Goal: Participate in discussion: Engage in conversation with other users on a specific topic

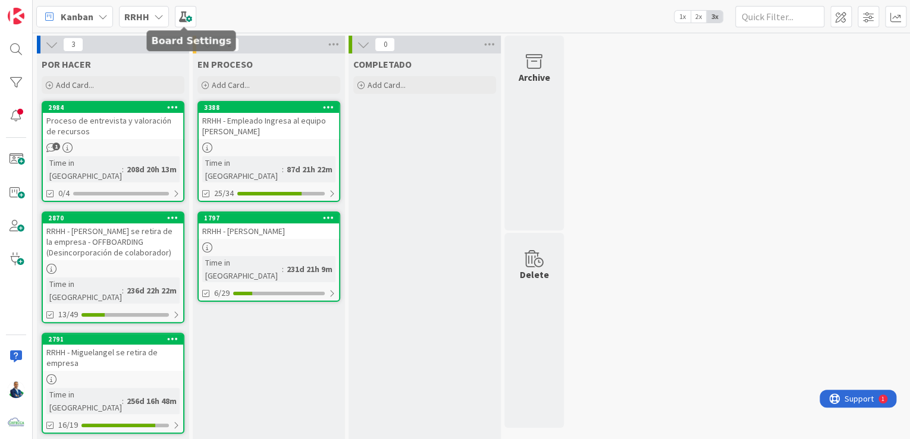
click at [135, 15] on b "RRHH" at bounding box center [136, 17] width 25 height 12
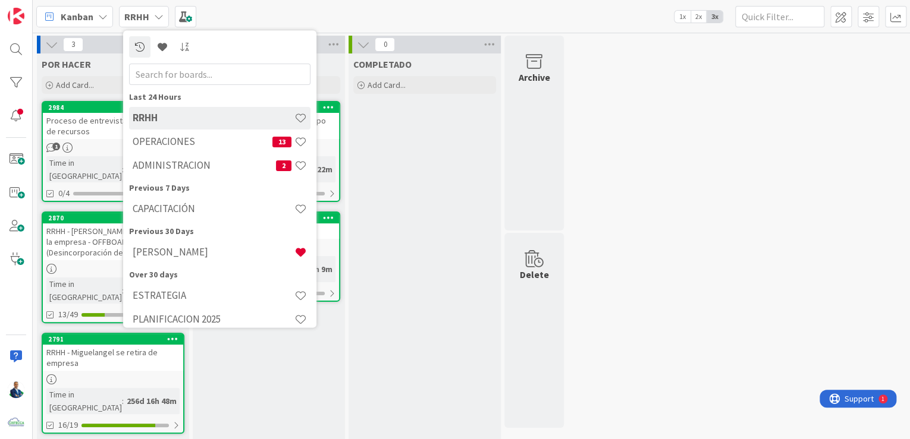
click at [146, 130] on div "RRHH OPERACIONES 13 ADMINISTRACION 2" at bounding box center [219, 142] width 181 height 71
click at [148, 131] on div "OPERACIONES 13" at bounding box center [219, 142] width 181 height 23
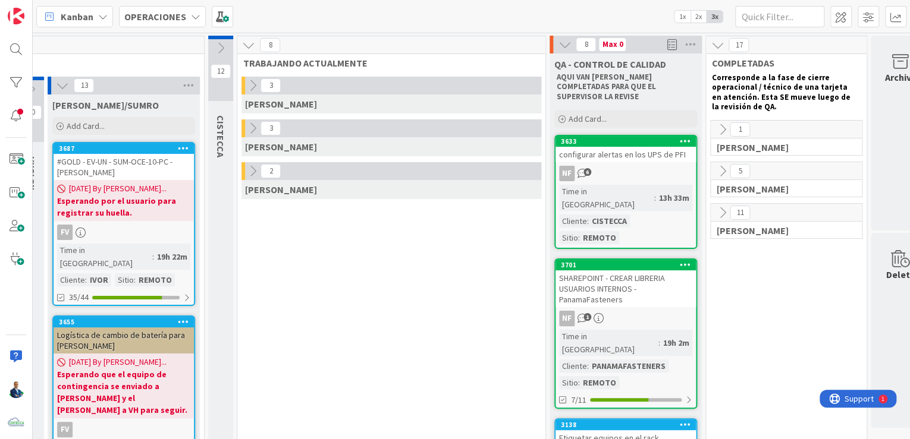
scroll to position [0, 253]
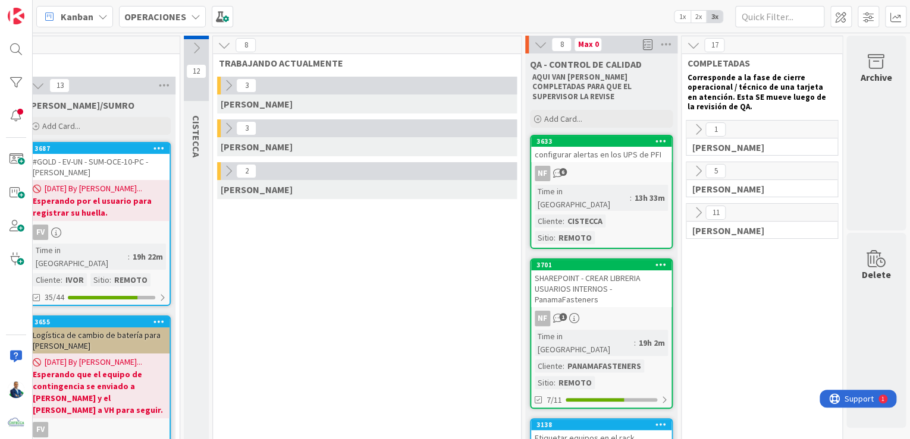
click at [873, 126] on div "Archive" at bounding box center [875, 133] width 59 height 195
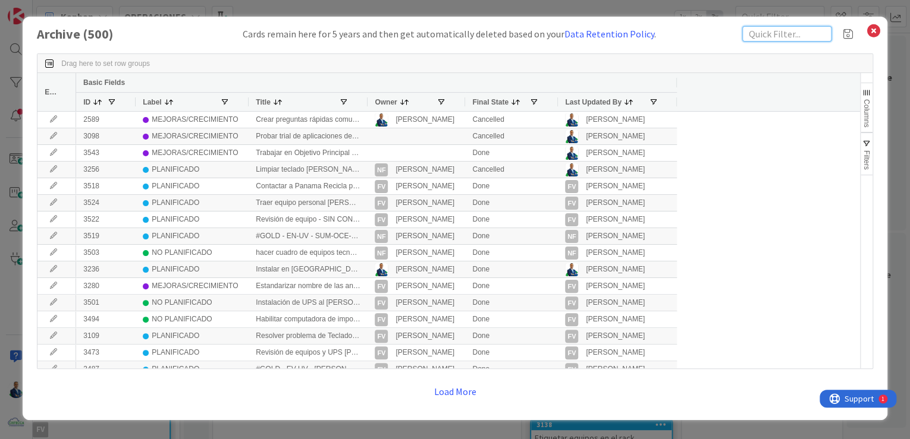
click at [793, 32] on input "text" at bounding box center [786, 33] width 89 height 15
type input "webmin"
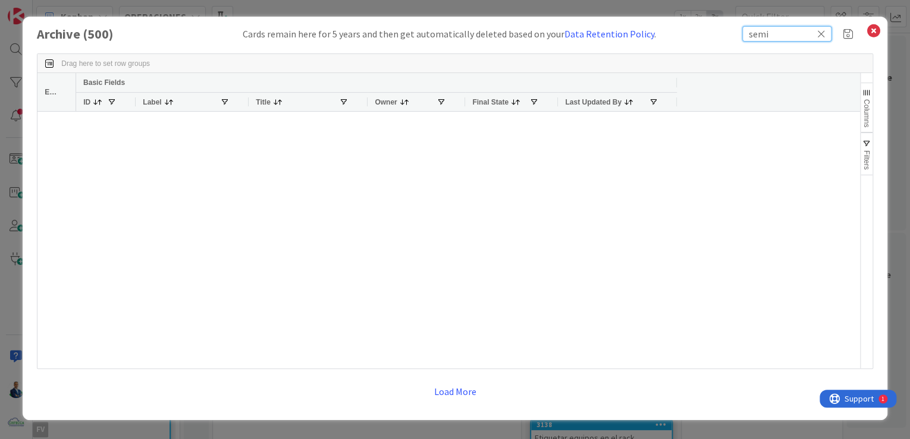
type input "semi"
drag, startPoint x: 792, startPoint y: 32, endPoint x: 683, endPoint y: 27, distance: 108.9
click at [683, 27] on div "Archive ( 500 ) Cards remain here for 5 years and then get automatically delete…" at bounding box center [455, 33] width 836 height 15
type input "web"
click at [479, 397] on button "Load More" at bounding box center [455, 391] width 58 height 21
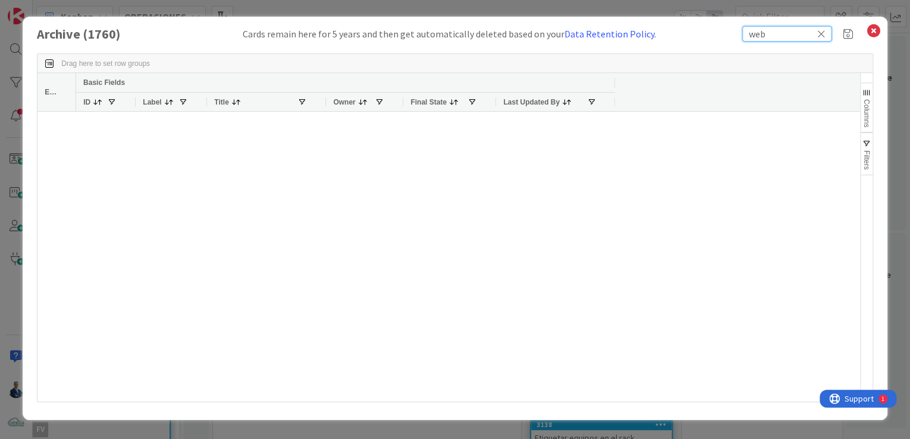
drag, startPoint x: 790, startPoint y: 36, endPoint x: 710, endPoint y: 36, distance: 80.3
click at [710, 36] on div "Archive ( 1760 ) Cards remain here for 5 years and then get automatically delet…" at bounding box center [455, 33] width 836 height 15
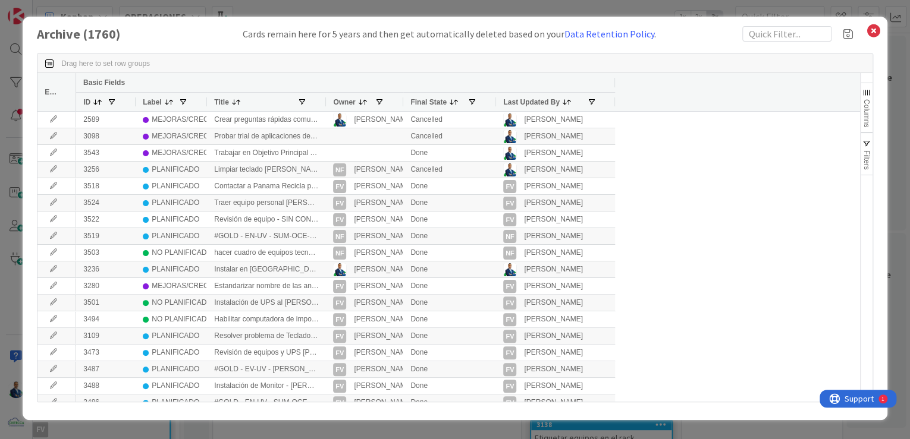
click at [304, 109] on div "Title" at bounding box center [266, 102] width 105 height 18
click at [303, 100] on span at bounding box center [302, 103] width 10 height 10
type input "semi"
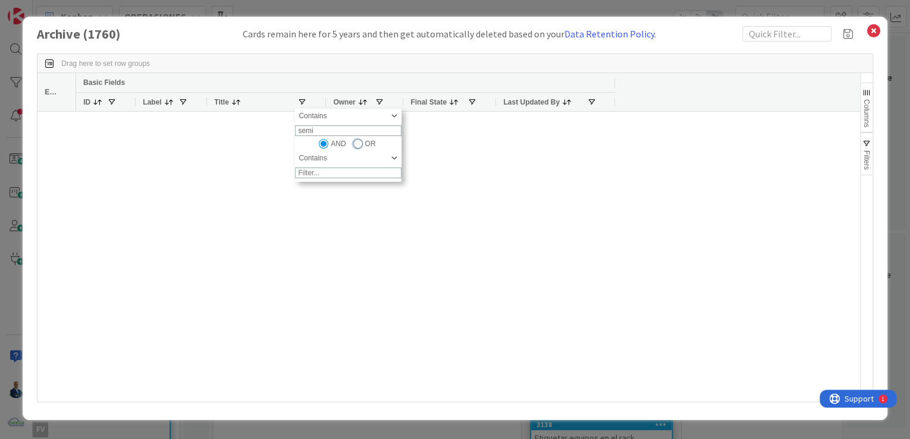
click at [361, 149] on input "Column Filter" at bounding box center [358, 144] width 10 height 10
radio input "true"
click at [321, 147] on input "Column Filter" at bounding box center [324, 144] width 10 height 10
radio input "true"
click at [397, 164] on div "Contains" at bounding box center [348, 158] width 106 height 14
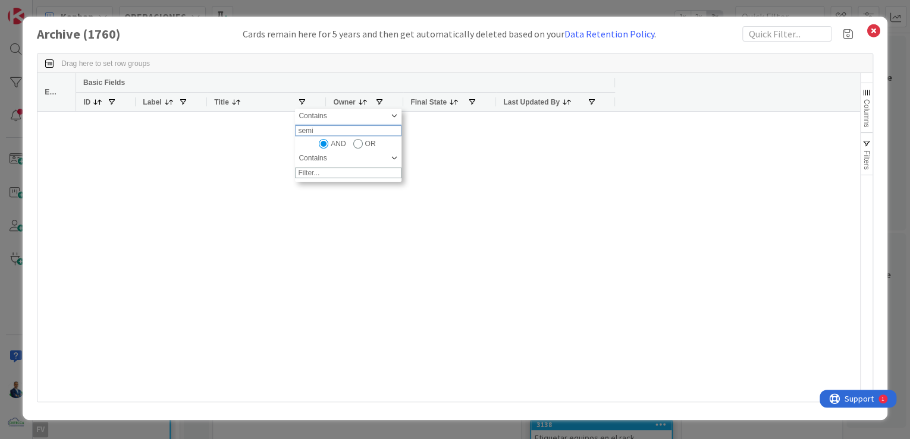
click at [347, 136] on input "semi" at bounding box center [348, 130] width 106 height 11
drag, startPoint x: 347, startPoint y: 139, endPoint x: 243, endPoint y: 137, distance: 104.1
click at [243, 137] on div "Drag here to set row groups Drag here to set column labels Edit Basic Fields ID…" at bounding box center [455, 228] width 836 height 349
type input "3"
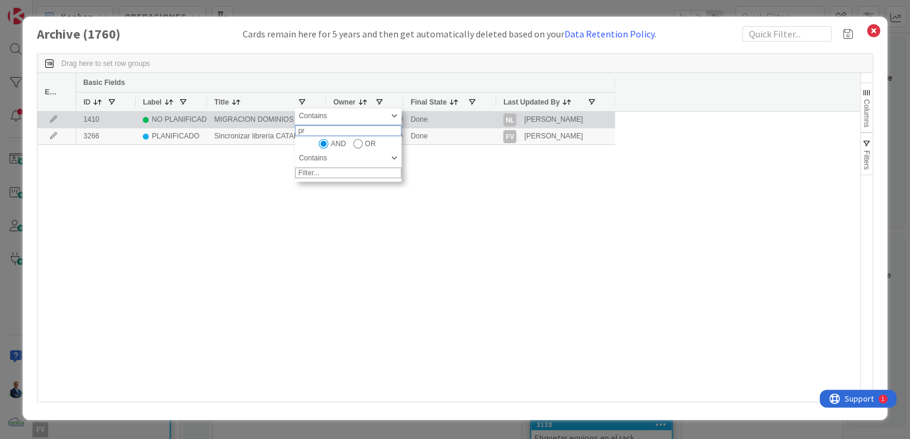
type input "p"
type input "semina"
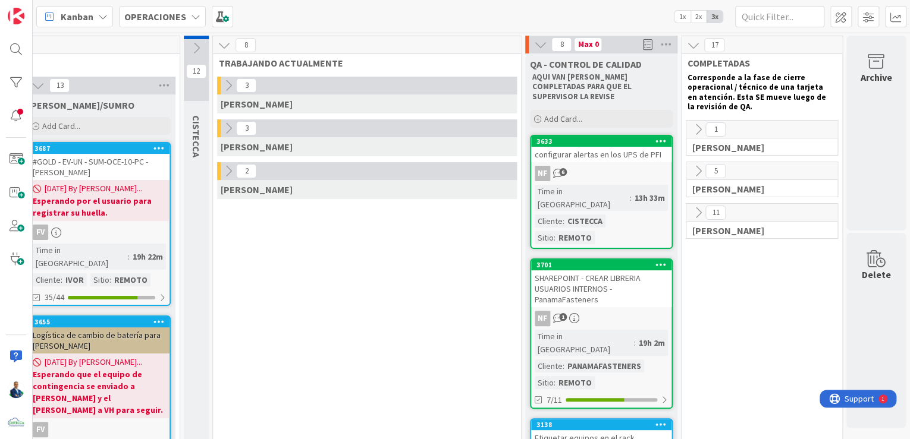
click at [696, 124] on icon at bounding box center [697, 129] width 13 height 13
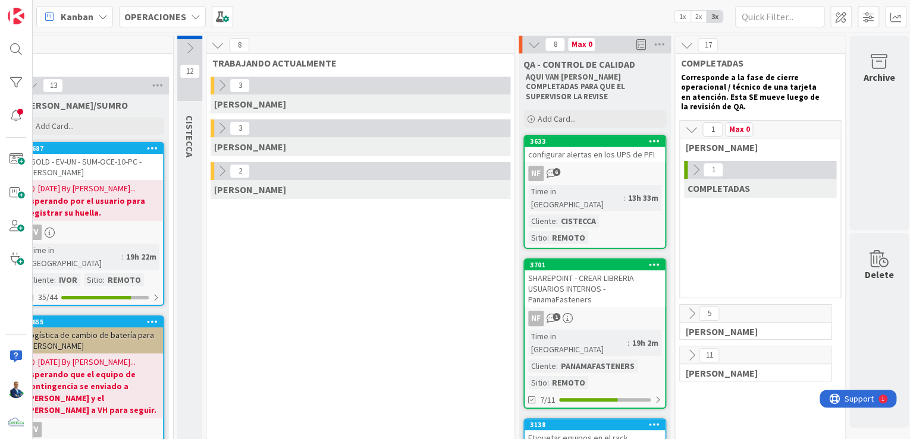
click at [694, 165] on icon at bounding box center [694, 170] width 13 height 13
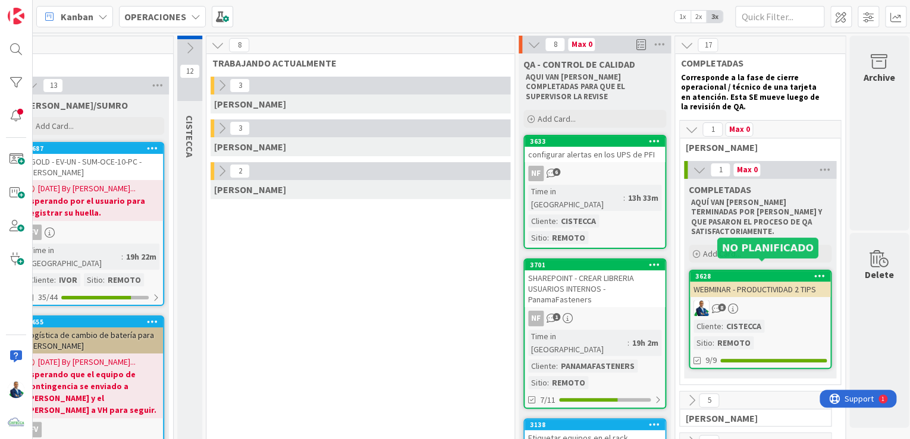
click at [754, 272] on div "3628" at bounding box center [762, 276] width 135 height 8
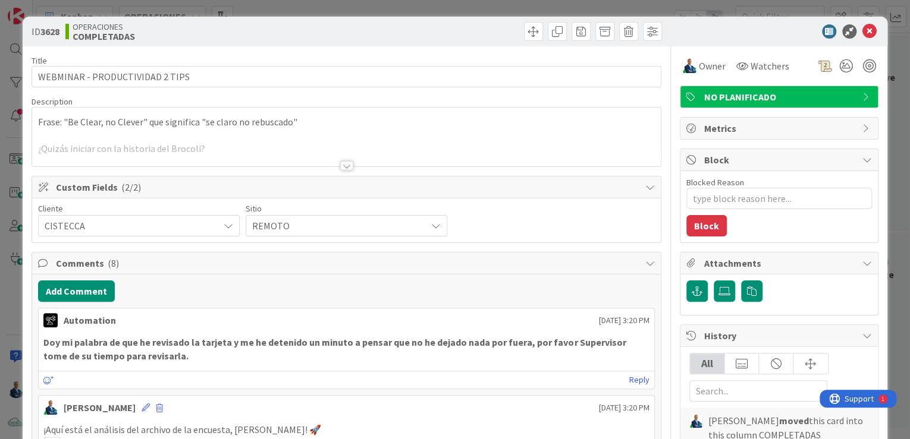
type textarea "x"
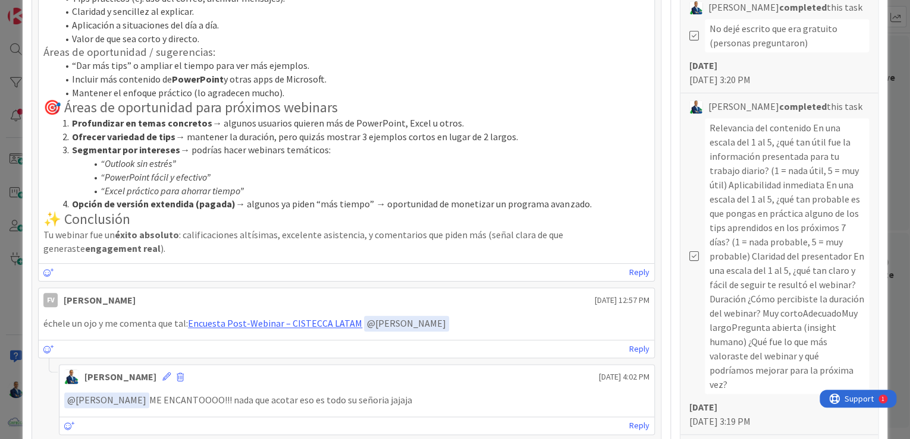
scroll to position [238, 0]
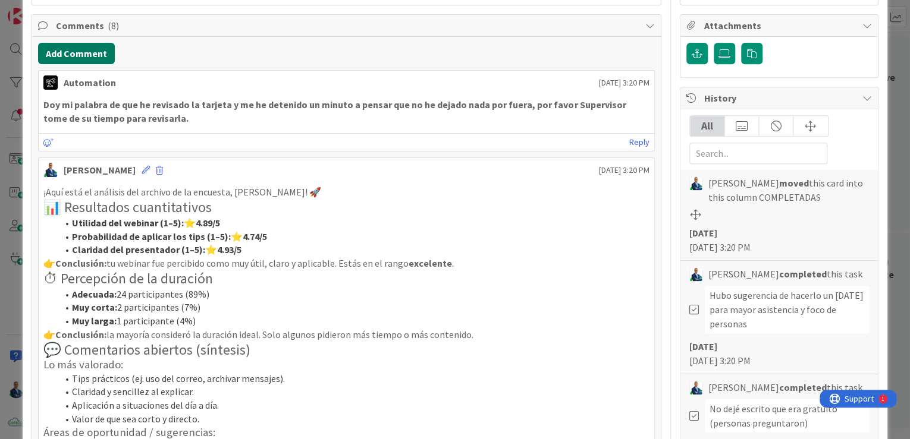
click at [88, 56] on button "Add Comment" at bounding box center [76, 53] width 77 height 21
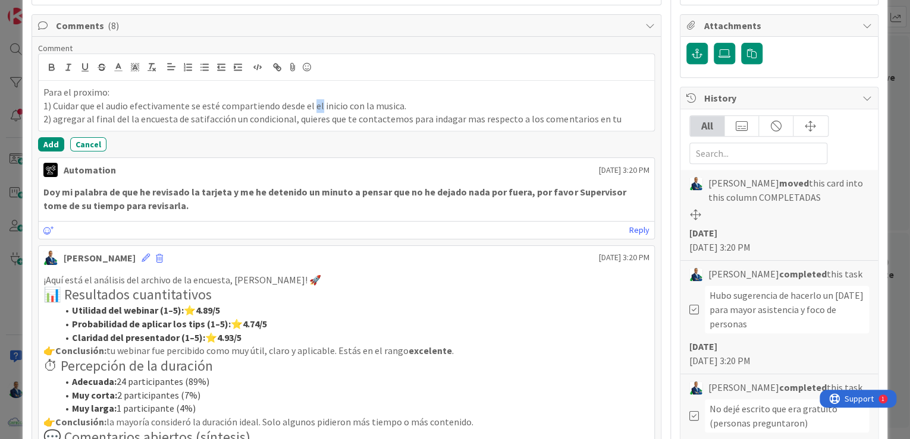
click at [317, 102] on p "1) Cuidar que el audio efectivamente se esté compartiendo desde el el inicio co…" at bounding box center [346, 106] width 606 height 14
click at [612, 114] on p "2) agregar al final del la encuesta de satisfacción un condicional, quieres que…" at bounding box center [346, 119] width 606 height 14
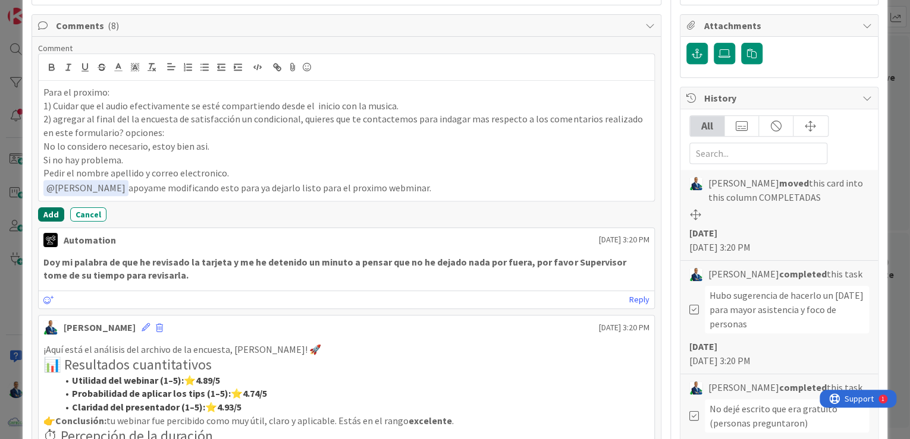
click at [49, 210] on button "Add" at bounding box center [51, 214] width 26 height 14
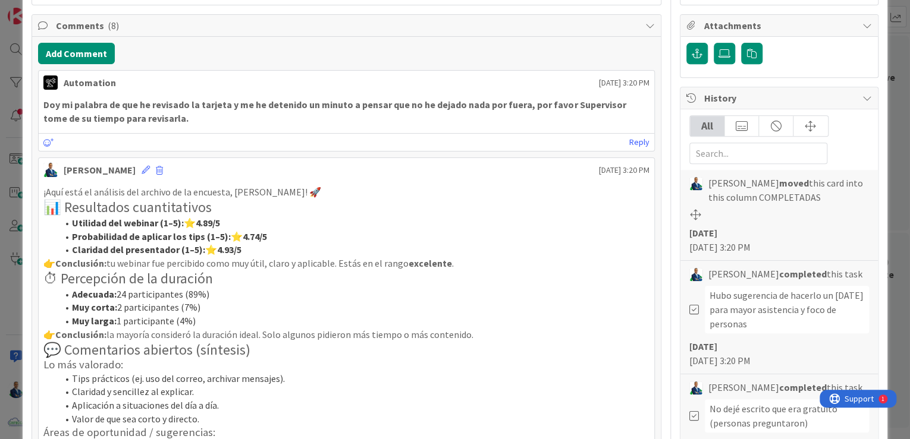
type textarea "x"
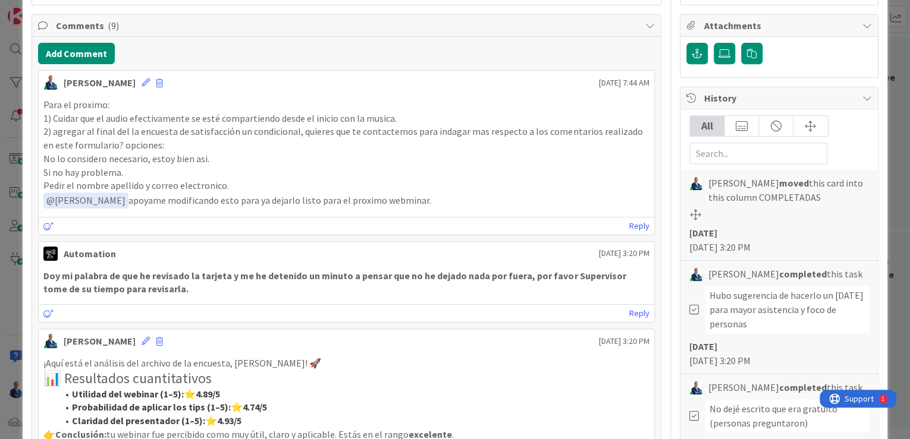
click at [142, 81] on icon at bounding box center [146, 82] width 8 height 8
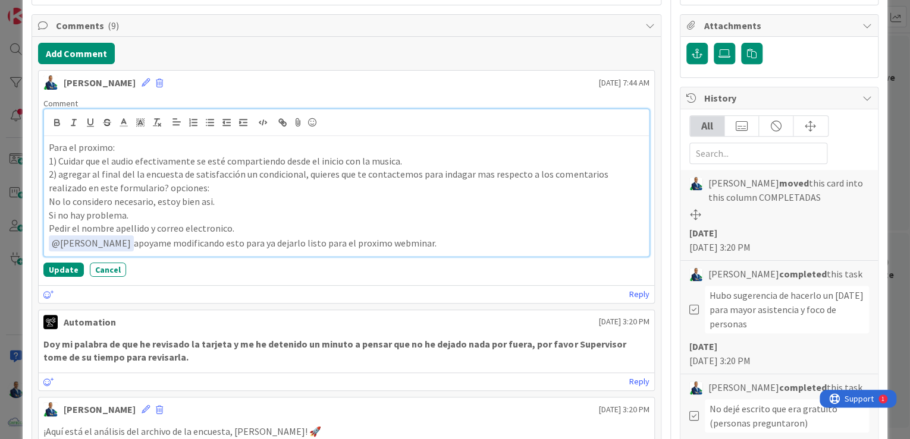
click at [195, 242] on p "﻿ @ [PERSON_NAME] ﻿ apoyame modificando esto para ya dejarlo listo para el prox…" at bounding box center [346, 243] width 595 height 16
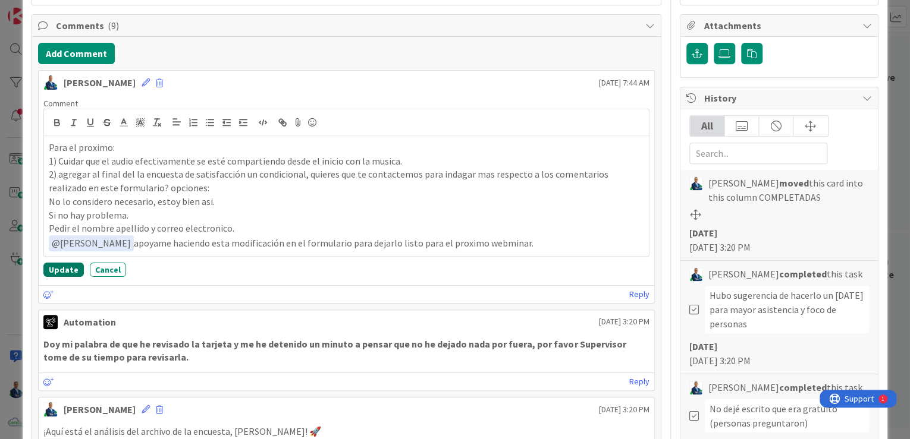
click at [54, 273] on button "Update" at bounding box center [63, 270] width 40 height 14
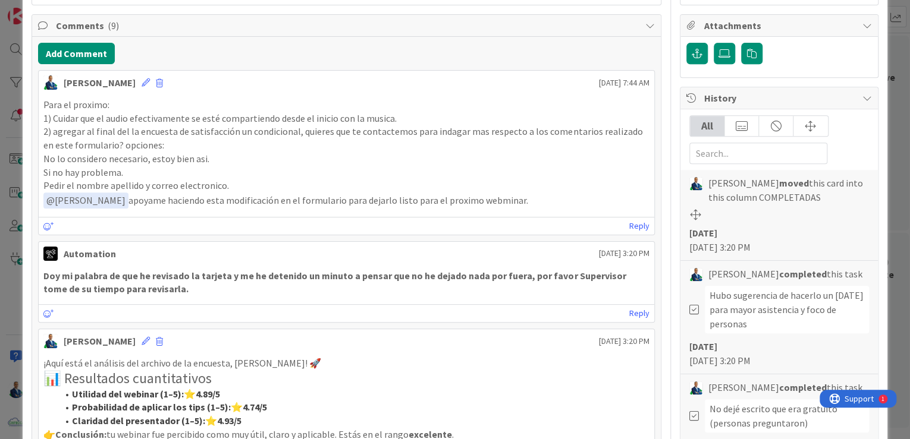
type textarea "x"
click at [891, 117] on div "ID 3628 OPERACIONES COMPLETADAS Title 31 / 128 WEBMINAR - PRODUCTIVIDAD 2 TIPS …" at bounding box center [455, 219] width 910 height 439
